Goal: Communication & Community: Answer question/provide support

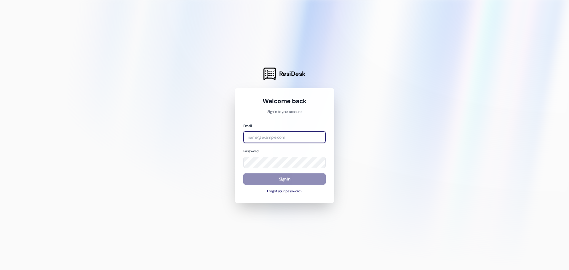
type input "[EMAIL_ADDRESS][DOMAIN_NAME]"
click at [296, 180] on button "Sign In" at bounding box center [284, 179] width 82 height 12
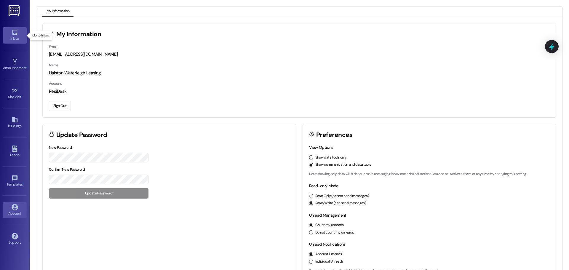
click at [18, 33] on link "Inbox" at bounding box center [15, 35] width 24 height 16
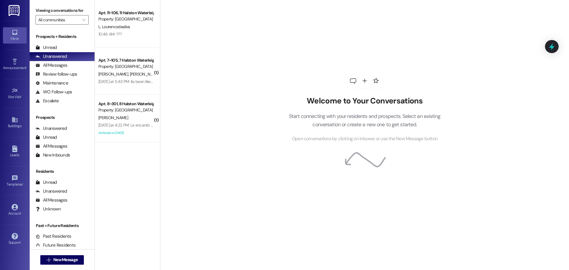
click at [239, 47] on div "Welcome to Your Conversations Start connecting with your residents and prospect…" at bounding box center [364, 135] width 409 height 270
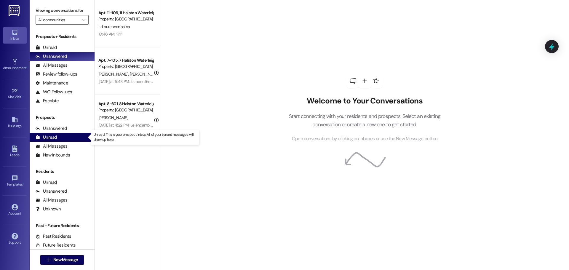
click at [61, 138] on div "Unread (0)" at bounding box center [62, 137] width 65 height 9
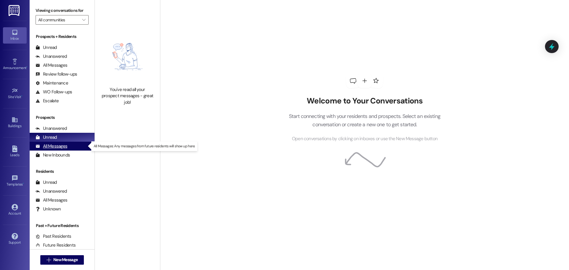
click at [52, 146] on div "All Messages" at bounding box center [52, 146] width 32 height 6
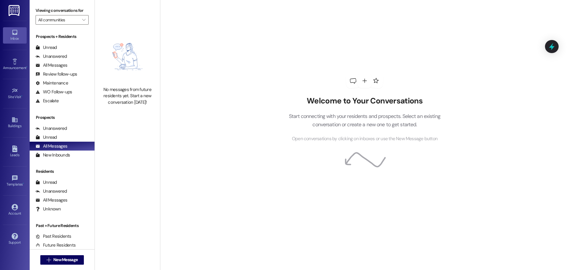
click at [72, 11] on label "Viewing conversations for" at bounding box center [62, 10] width 53 height 9
click at [73, 22] on input "All communities" at bounding box center [58, 19] width 41 height 9
click at [79, 37] on button "Halston Waterleigh" at bounding box center [95, 41] width 119 height 11
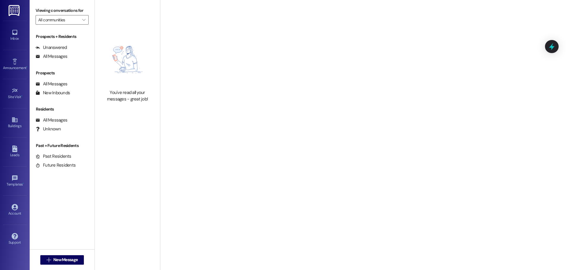
type input "Halston Waterleigh"
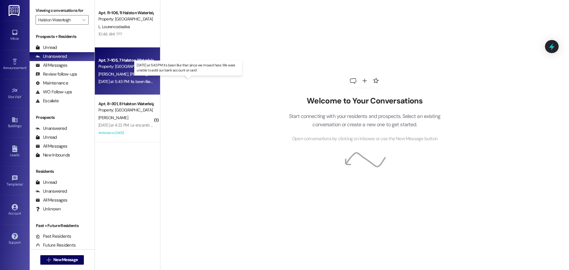
click at [132, 80] on div "[DATE] at 5:43 PM: Its been like that since we moved here. We were unable to ad…" at bounding box center [190, 81] width 185 height 5
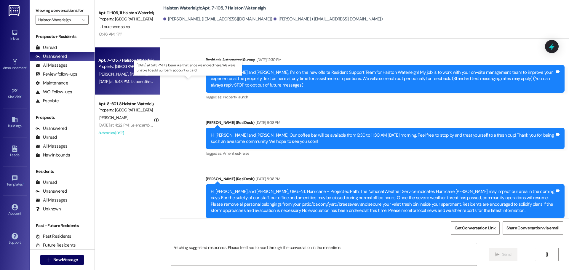
scroll to position [17851, 0]
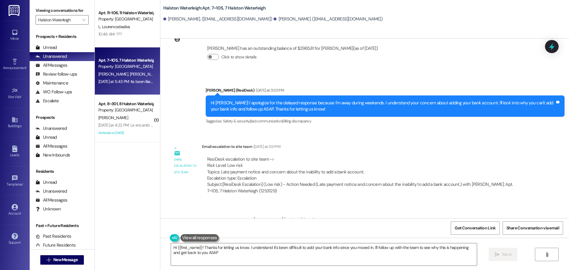
type textarea "Hi {{first_name}}! Thanks for letting us know. I understand it's been difficult…"
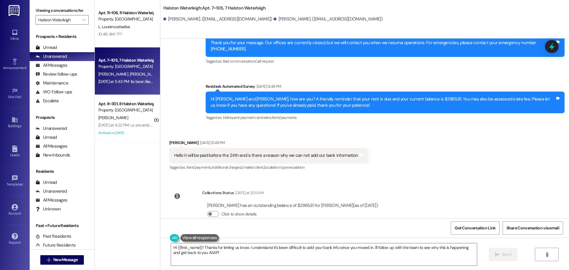
scroll to position [17674, 0]
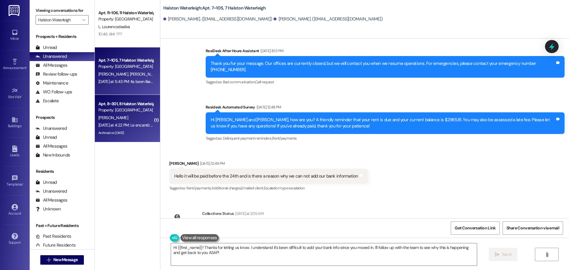
click at [124, 122] on div "[DATE] at 4:22 PM: Le encantó “[PERSON_NAME] ([PERSON_NAME]): You're welcome.” …" at bounding box center [126, 125] width 56 height 7
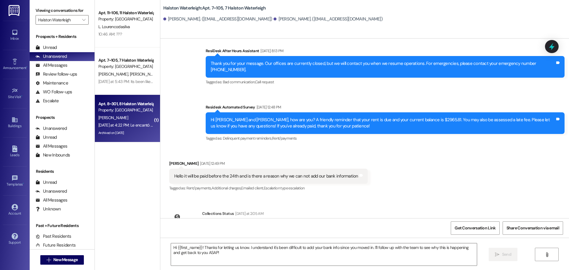
type textarea "Fetching suggested responses. Please feel free to read through the conversation…"
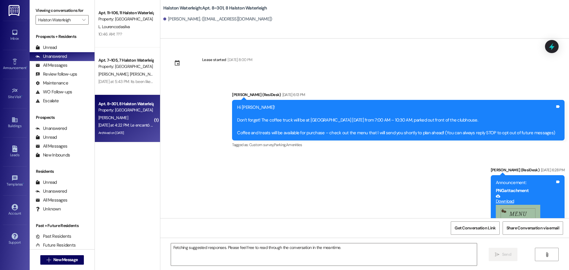
scroll to position [12821, 0]
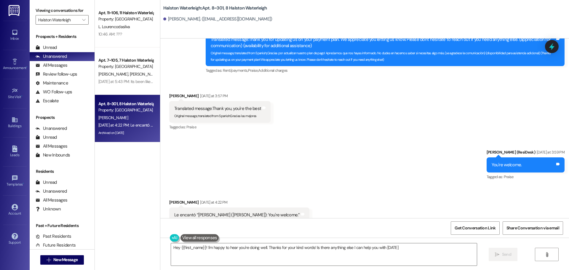
type textarea "Hey {{first_name}}! I'm happy to hear you're doing well. Thanks for your kind w…"
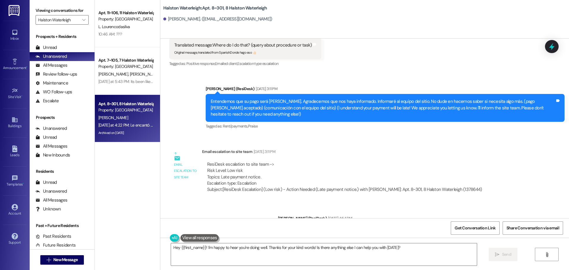
scroll to position [12287, 0]
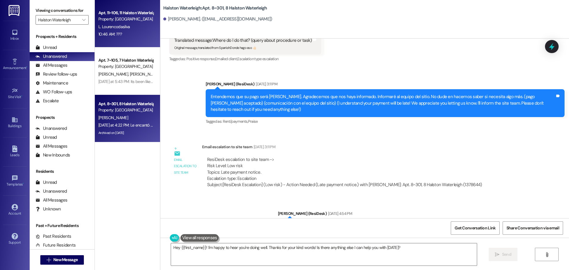
click at [122, 43] on div "Apt. 11~106, 11 Halston Waterleigh Property: [GEOGRAPHIC_DATA] Lourencodasilva …" at bounding box center [127, 23] width 65 height 47
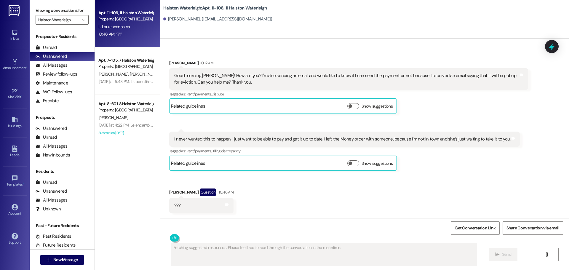
scroll to position [10032, 0]
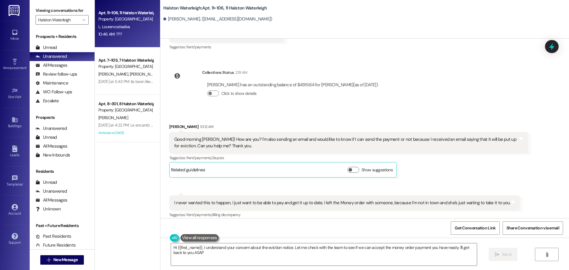
type textarea "Hi {{first_name}}, I understand your concern about the eviction notice. Let me …"
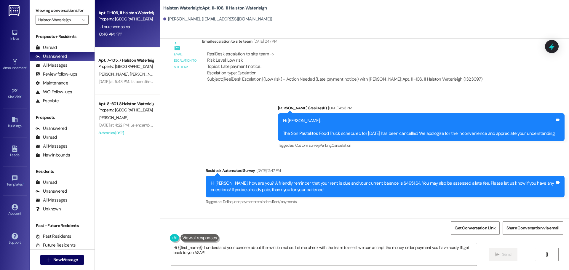
scroll to position [9558, 0]
